Goal: Task Accomplishment & Management: Use online tool/utility

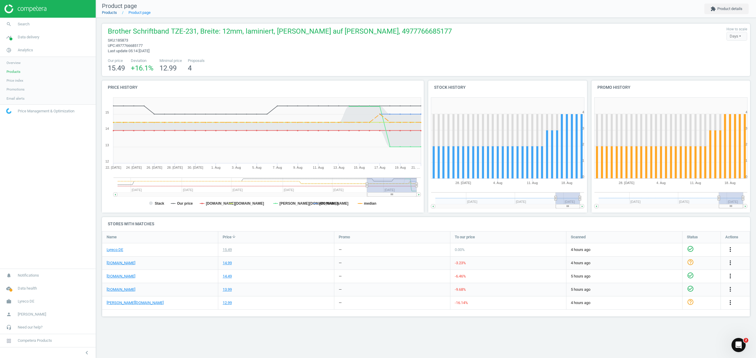
scroll to position [98, 660]
click at [112, 11] on link "Products" at bounding box center [109, 12] width 15 height 4
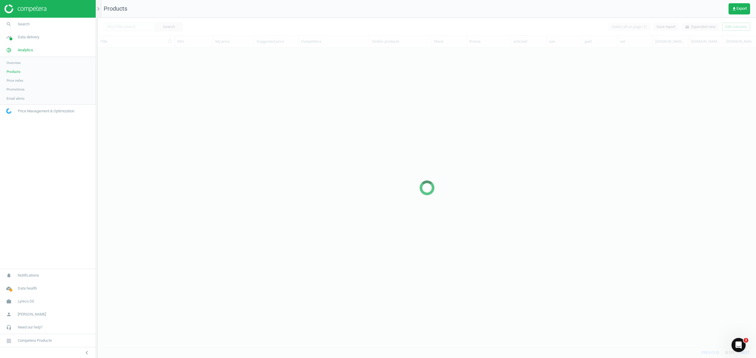
scroll to position [288, 652]
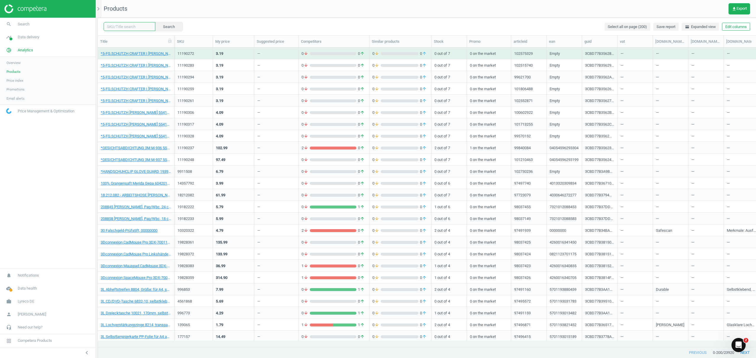
click at [129, 26] on input "text" at bounding box center [130, 26] width 52 height 9
paste input "3468893"
type input "3468893"
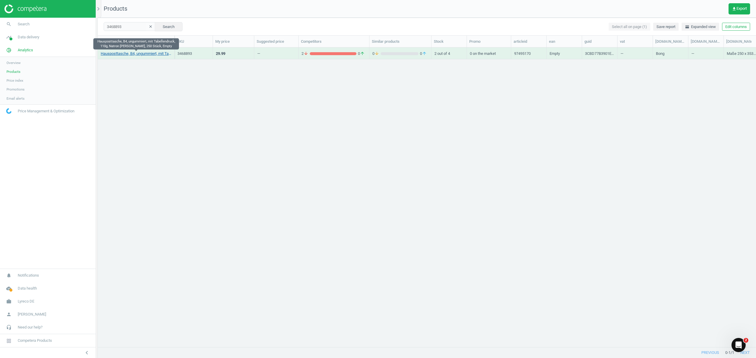
click at [128, 53] on link "Hausposttasche, B4, ungummiert, mit Tabellendruck, 110g, Natron [PERSON_NAME], …" at bounding box center [136, 53] width 71 height 5
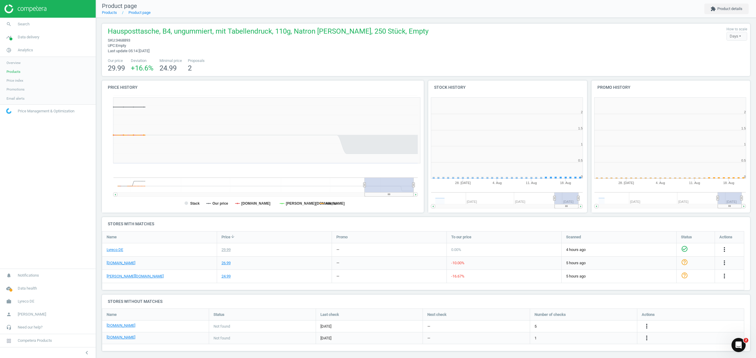
scroll to position [3, 3]
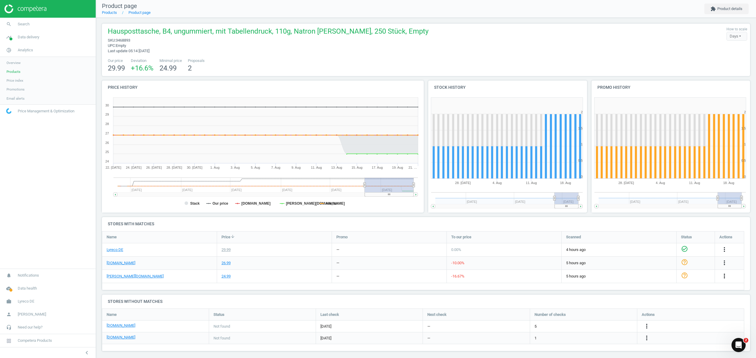
click at [723, 276] on icon "more_vert" at bounding box center [724, 276] width 7 height 7
click at [657, 291] on link "Edit URL/product option" at bounding box center [678, 290] width 81 height 9
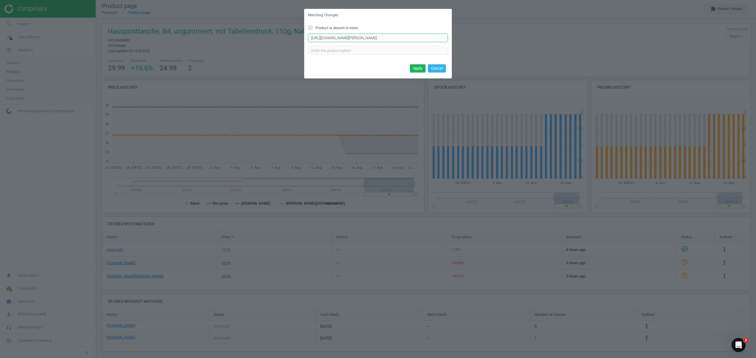
click at [372, 36] on input "[URL][DOMAIN_NAME][PERSON_NAME]" at bounding box center [378, 38] width 140 height 9
paste input "versandtaschen-DIN-B4-110-gqm-ohne-Fenster/398434"
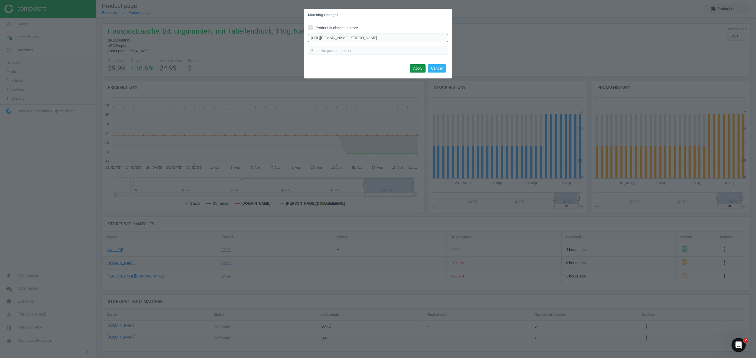
type input "[URL][DOMAIN_NAME][PERSON_NAME]"
click at [417, 69] on button "Apply" at bounding box center [418, 68] width 16 height 8
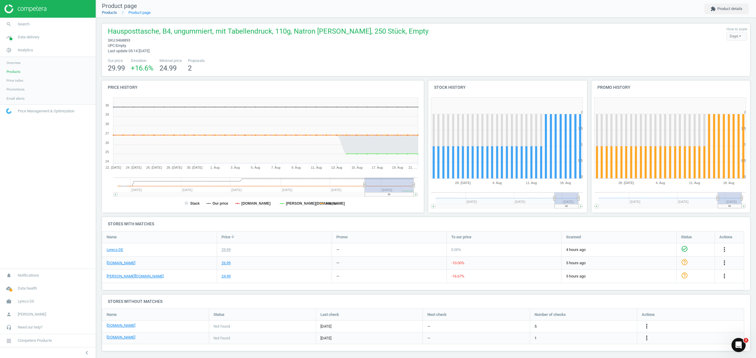
click at [111, 14] on link "Products" at bounding box center [109, 12] width 15 height 4
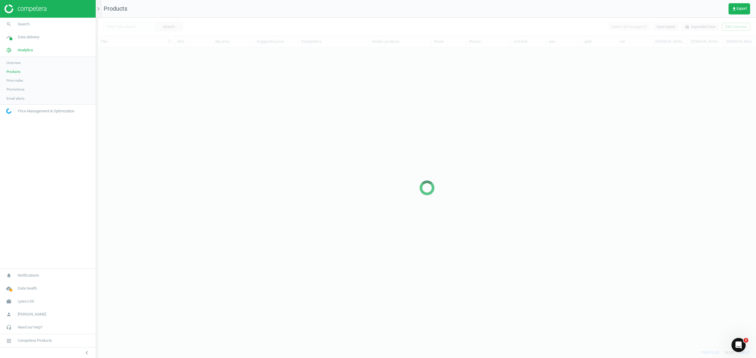
scroll to position [288, 652]
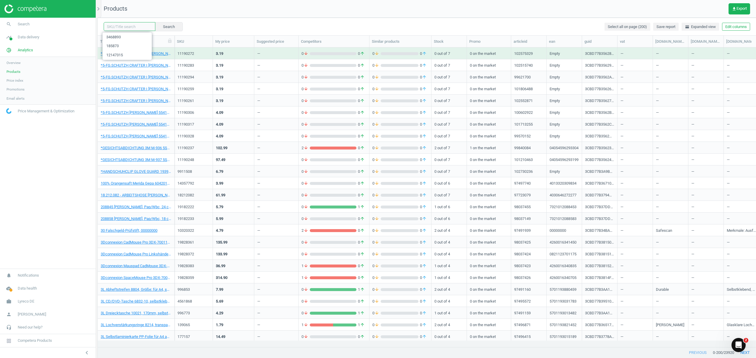
drag, startPoint x: 124, startPoint y: 26, endPoint x: 148, endPoint y: 30, distance: 24.1
click at [124, 26] on input "text" at bounding box center [130, 26] width 52 height 9
paste input "6068878"
type input "6068878"
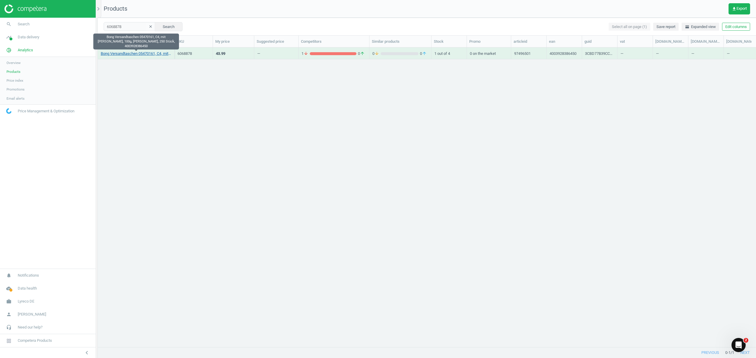
click at [141, 52] on link "Bong Versandtaschen 05470161, C4, mit [PERSON_NAME], 100g, [PERSON_NAME], 250 S…" at bounding box center [136, 53] width 71 height 5
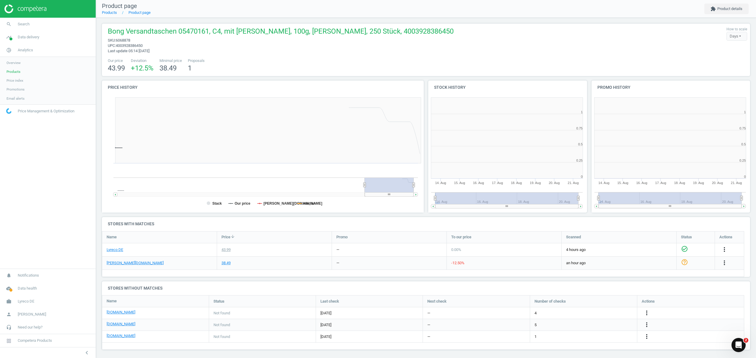
scroll to position [130, 169]
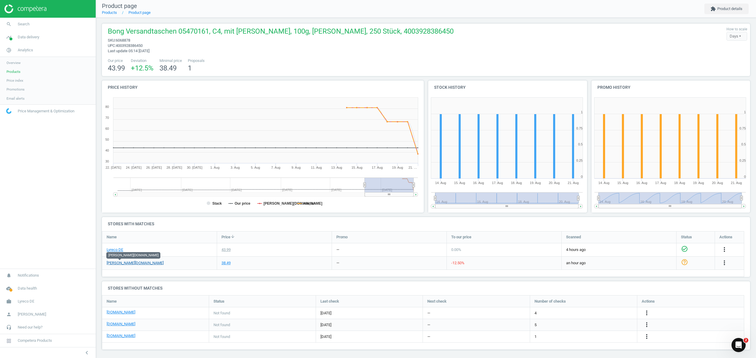
click at [123, 262] on link "[PERSON_NAME][DOMAIN_NAME]" at bounding box center [135, 263] width 57 height 5
click at [646, 337] on icon "more_vert" at bounding box center [646, 336] width 7 height 7
click at [594, 336] on link "Edit URL/product option" at bounding box center [600, 337] width 81 height 9
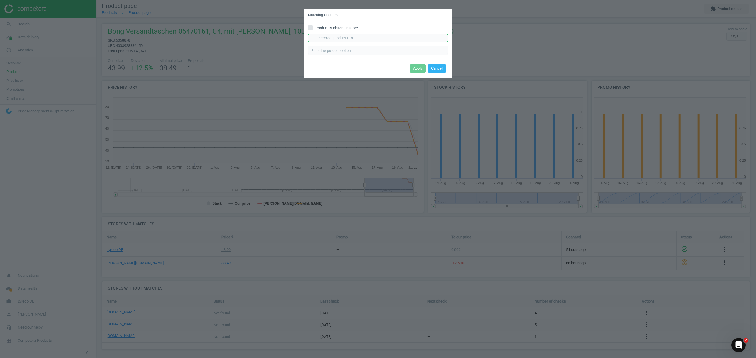
click at [371, 38] on input "text" at bounding box center [378, 38] width 140 height 9
paste input "[URL][DOMAIN_NAME]"
type input "[URL][DOMAIN_NAME]"
click at [413, 67] on button "Apply" at bounding box center [418, 68] width 16 height 8
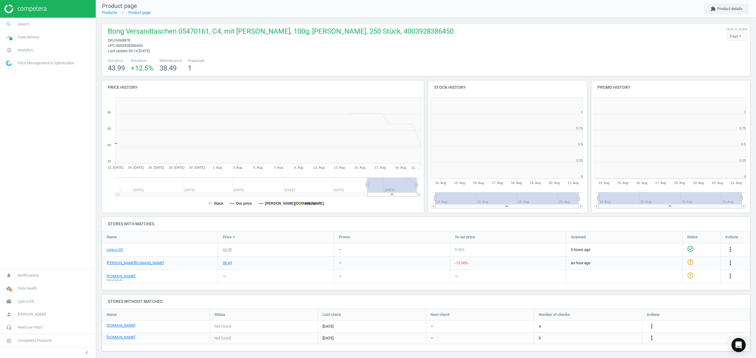
scroll to position [130, 169]
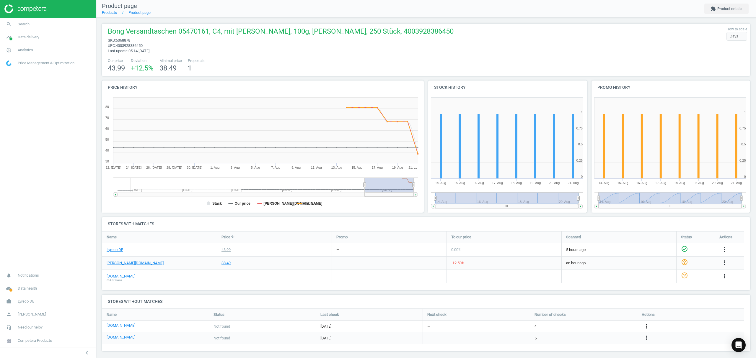
click at [721, 253] on icon "more_vert" at bounding box center [724, 249] width 7 height 7
click at [586, 325] on link "Edit URL/product option" at bounding box center [600, 326] width 81 height 9
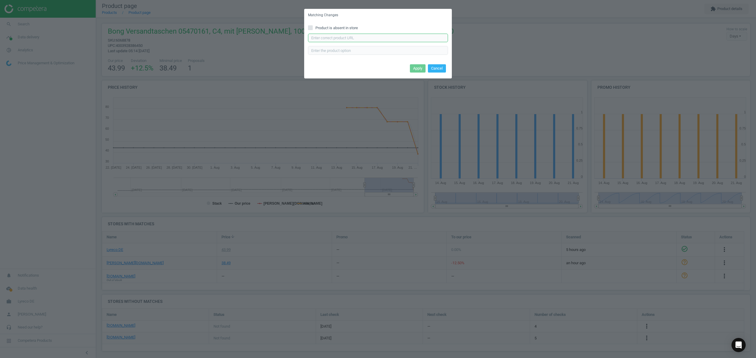
click at [342, 38] on input "text" at bounding box center [378, 38] width 140 height 9
paste input "https://www.bueromarkt-ag.de/versandtaschen_bong_topstar_weiss_c4,p-03002486.ht…"
type input "https://www.bueromarkt-ag.de/versandtaschen_bong_topstar_weiss_c4,p-03002486.ht…"
click at [414, 67] on button "Apply" at bounding box center [418, 68] width 16 height 8
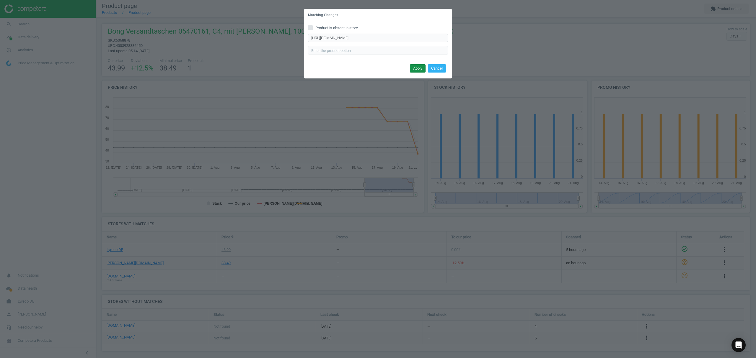
scroll to position [0, 0]
